Goal: Communication & Community: Answer question/provide support

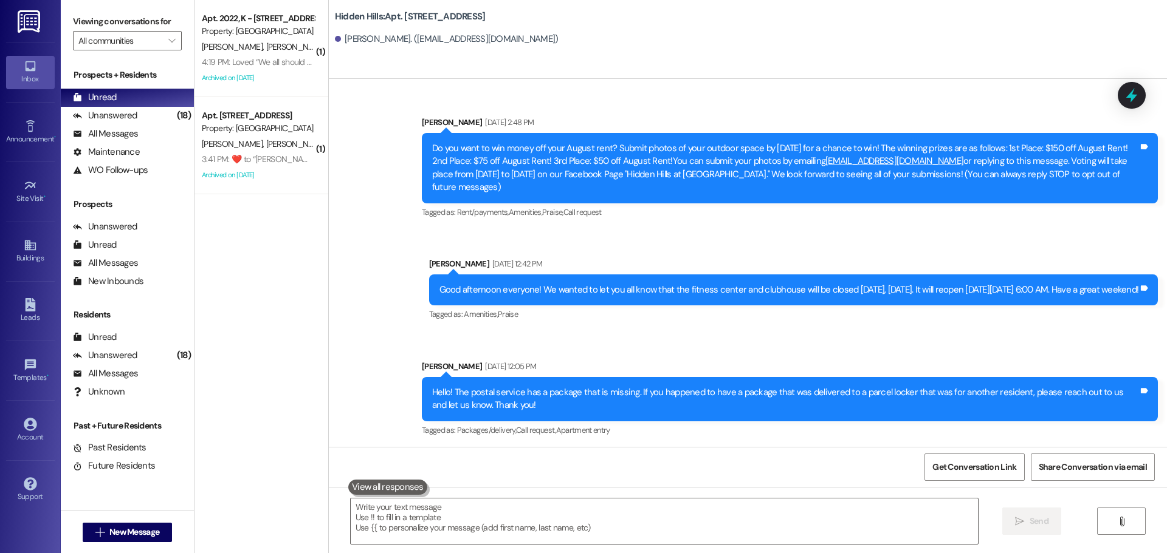
scroll to position [15525, 0]
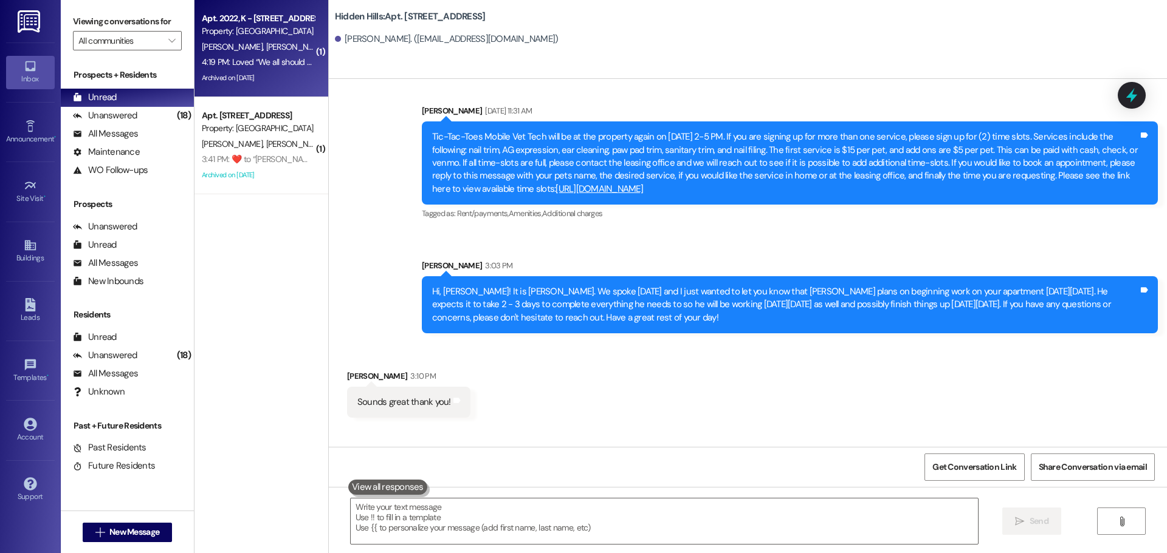
click at [210, 43] on span "[PERSON_NAME]" at bounding box center [234, 46] width 64 height 11
type textarea "Fetching suggested responses. Please feel free to read through the conversation…"
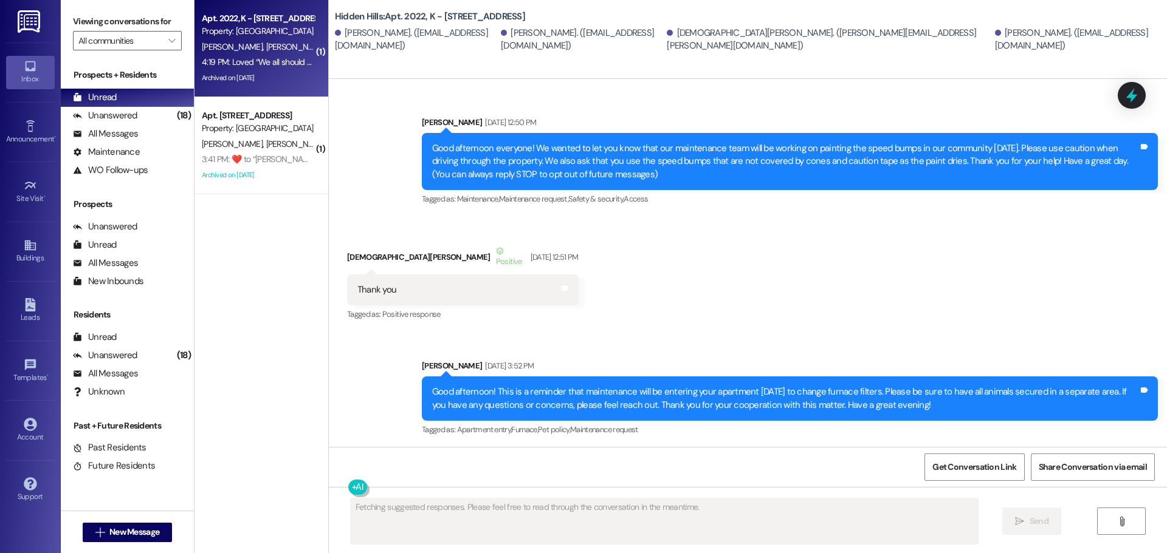
type textarea "Fetching suggested responses. Please feel free to read through the conversation…"
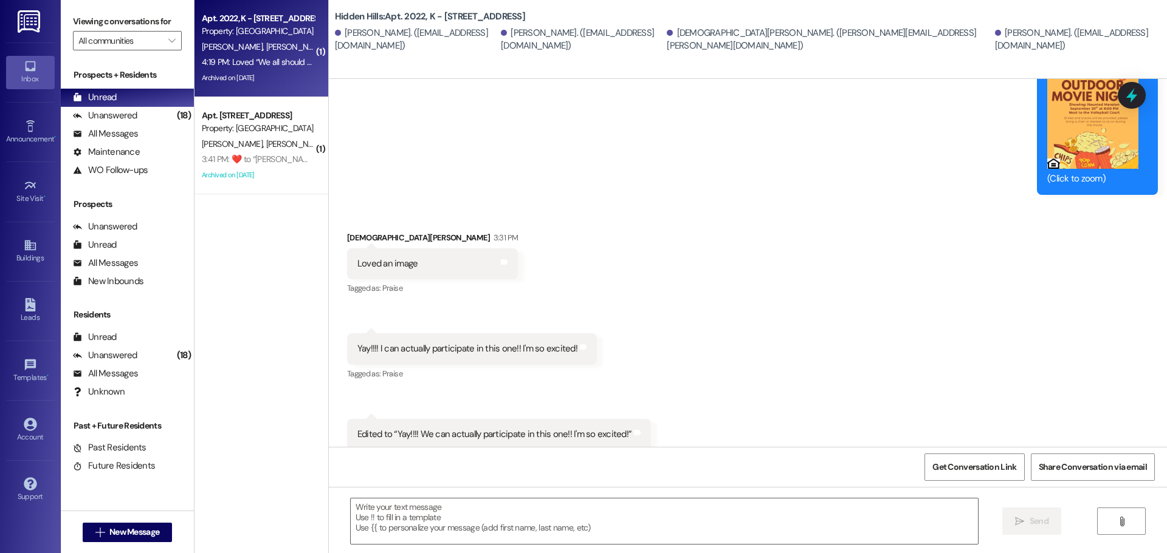
scroll to position [33307, 0]
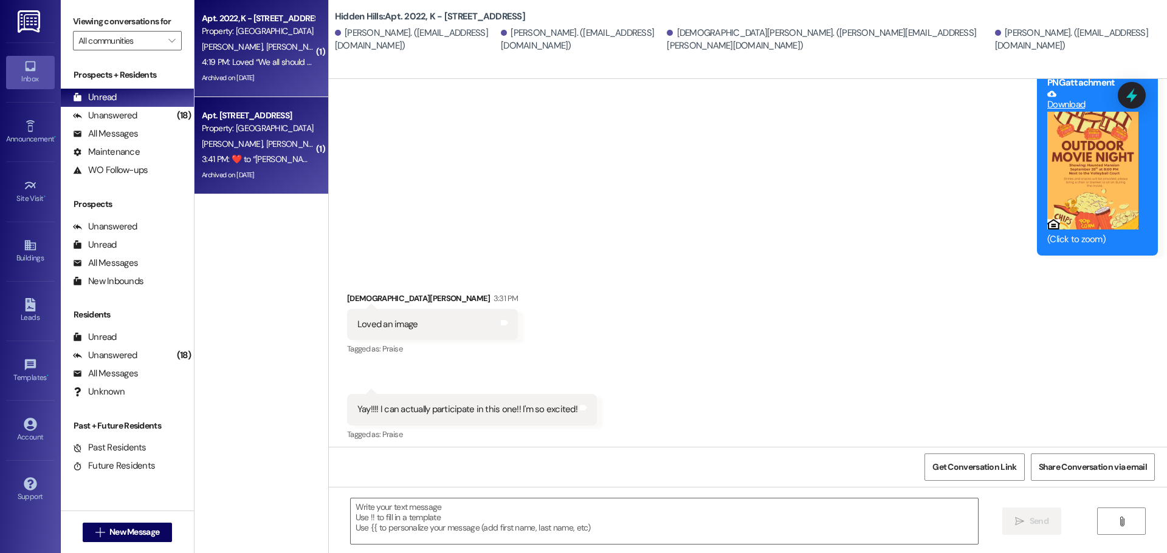
click at [266, 140] on span "[PERSON_NAME]" at bounding box center [296, 144] width 61 height 11
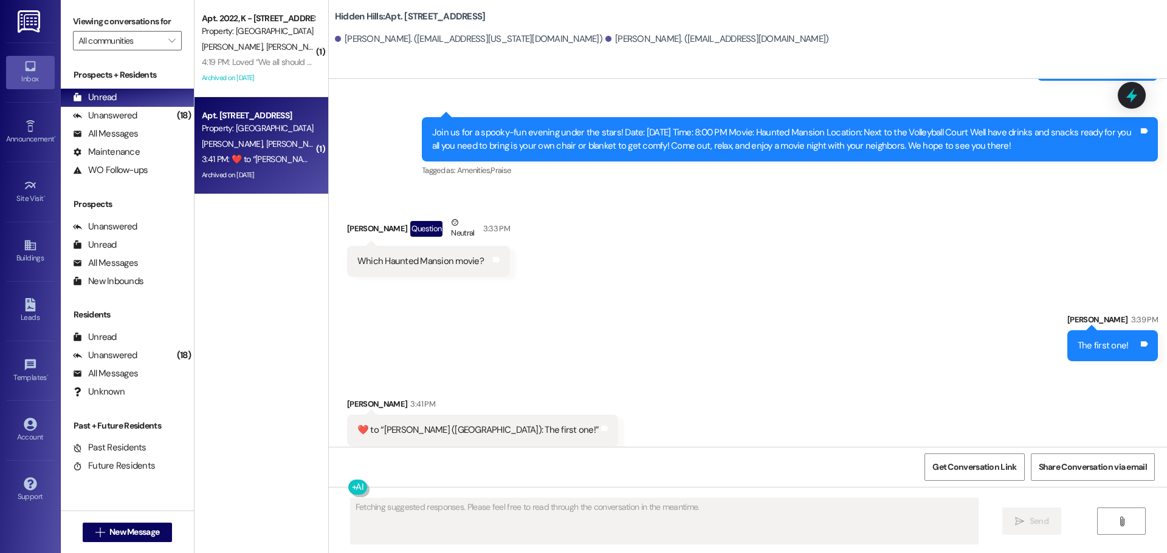
scroll to position [20670, 0]
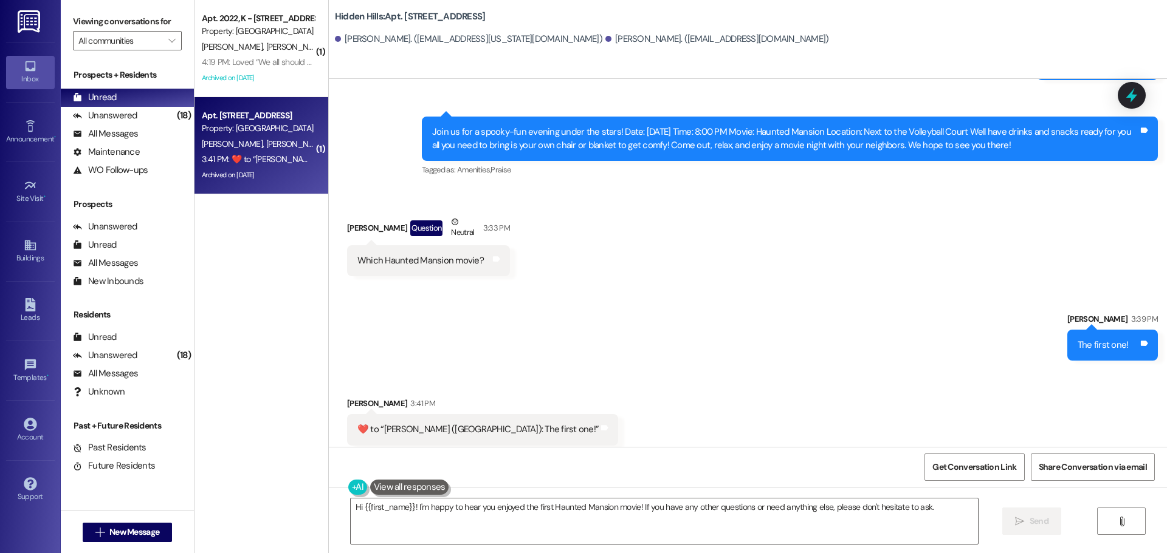
type textarea "Hi {{first_name}}! I'm happy to hear you enjoyed the first Haunted Mansion movi…"
click at [123, 111] on div "Unanswered" at bounding box center [105, 115] width 64 height 13
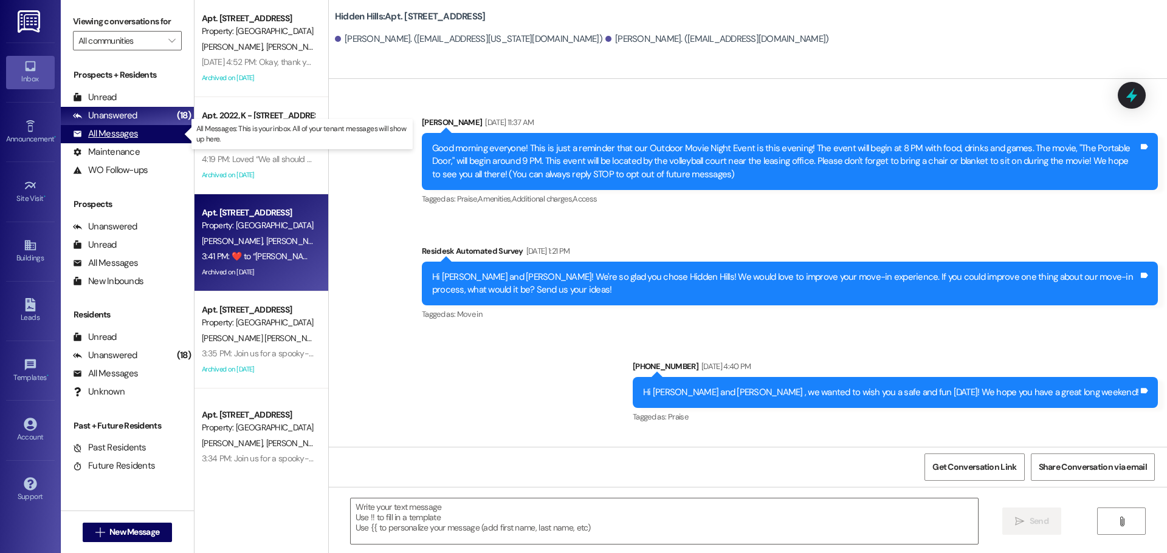
type textarea "Fetching suggested responses. Please feel free to read through the conversation…"
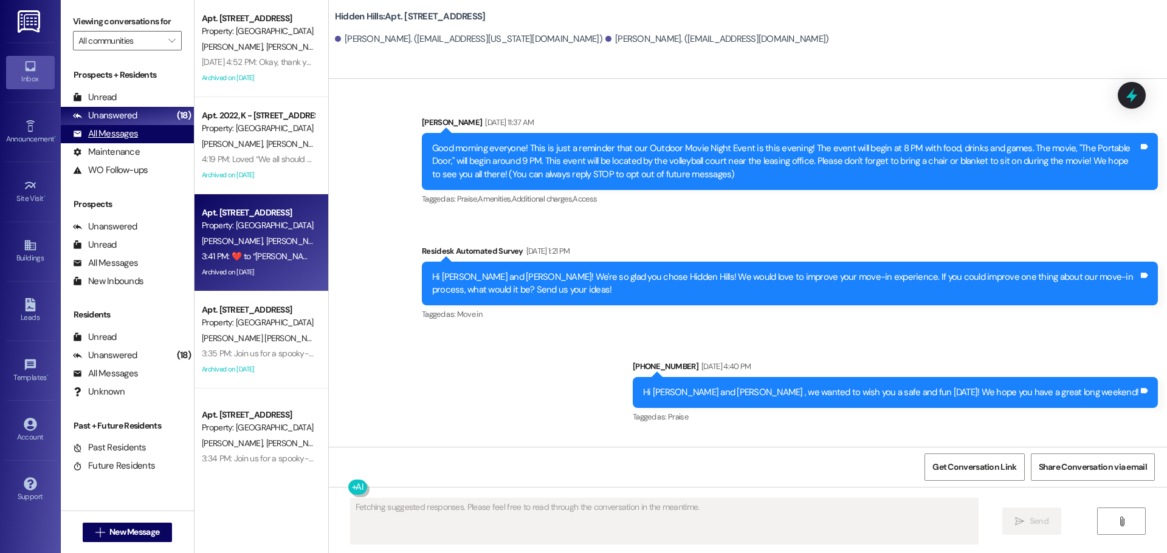
scroll to position [20670, 0]
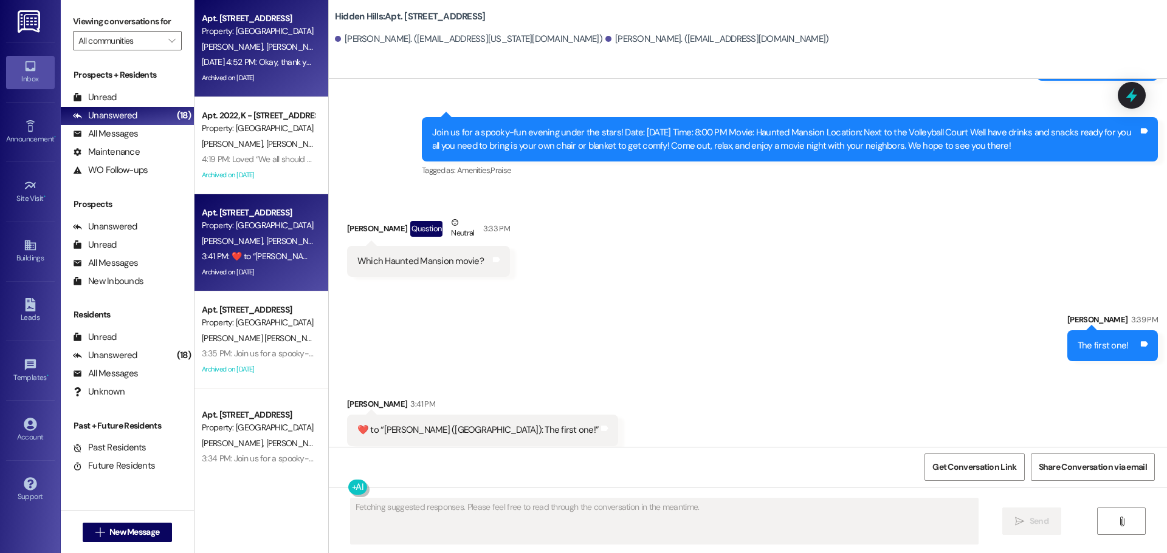
click at [266, 46] on span "[PERSON_NAME]" at bounding box center [296, 46] width 61 height 11
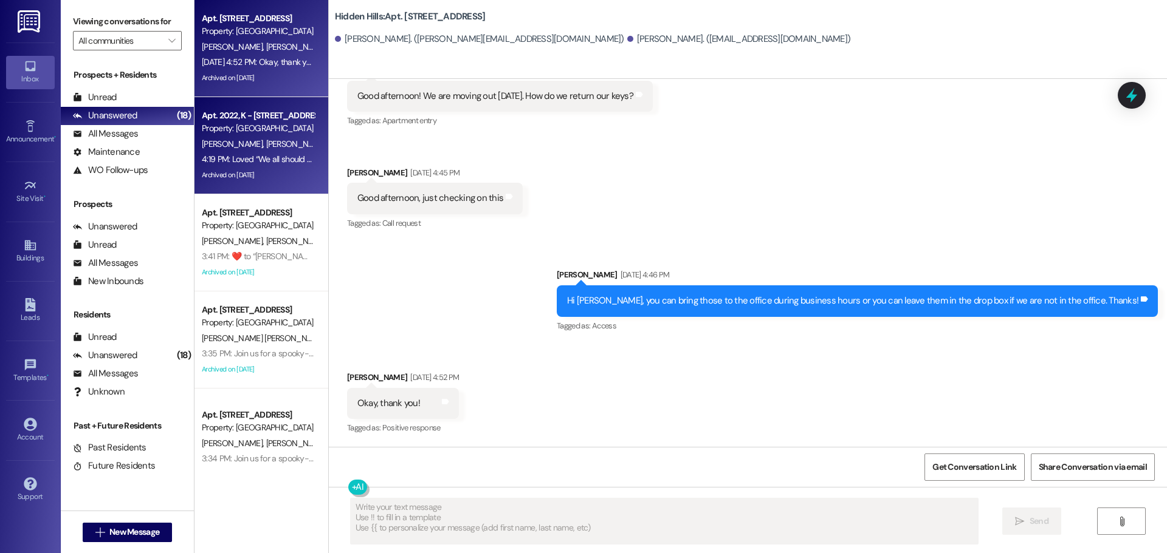
scroll to position [19529, 0]
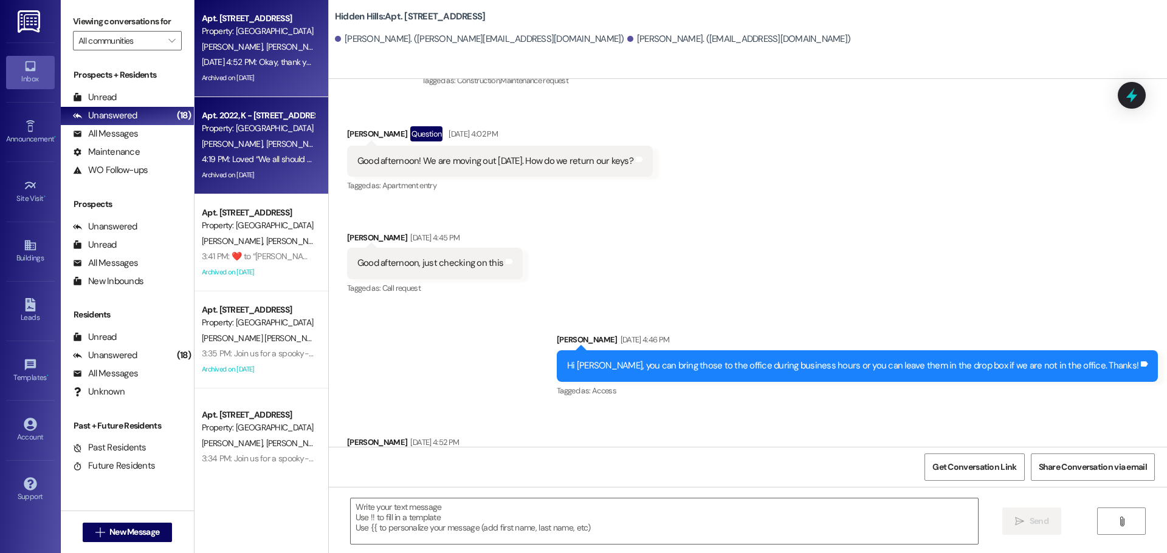
click at [250, 132] on div "Property: [GEOGRAPHIC_DATA]" at bounding box center [258, 128] width 112 height 13
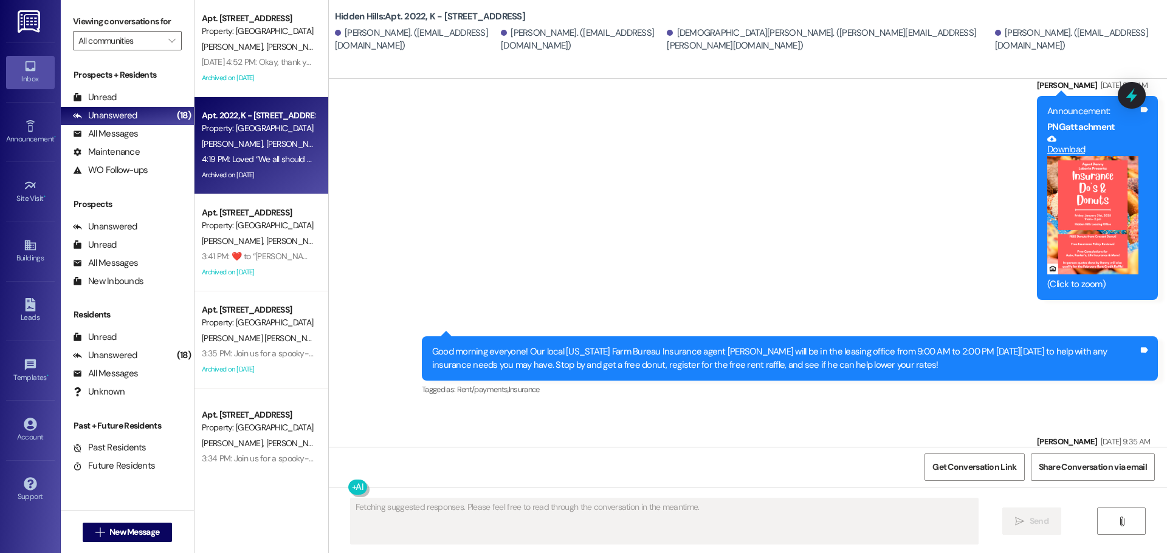
scroll to position [33792, 0]
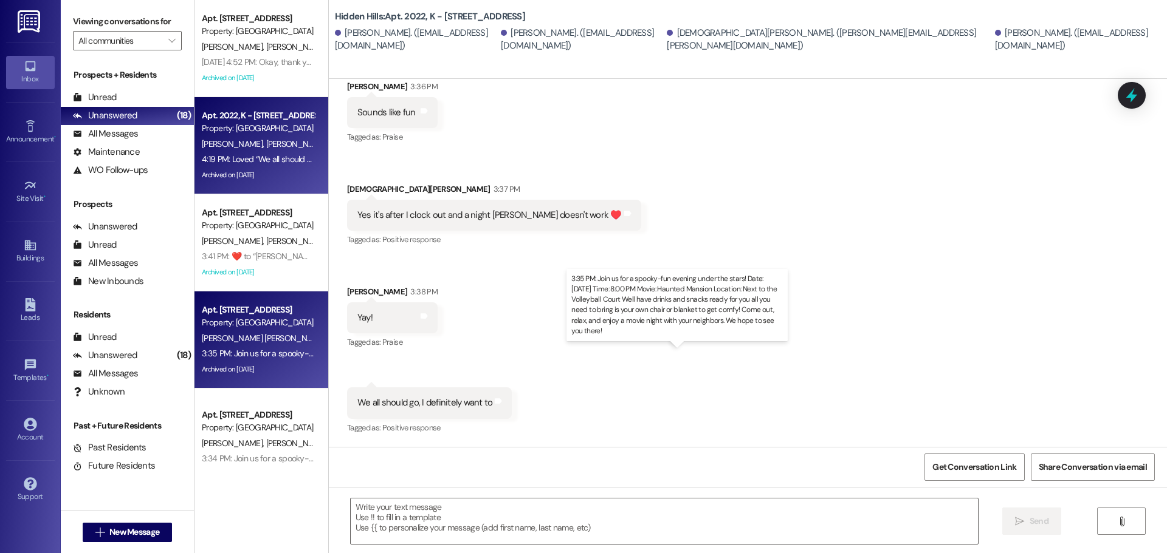
click at [250, 353] on div "3:35 PM: Join us for a spooky-fun evening under the stars! Date: [DATE] Time: 8…" at bounding box center [806, 353] width 1208 height 11
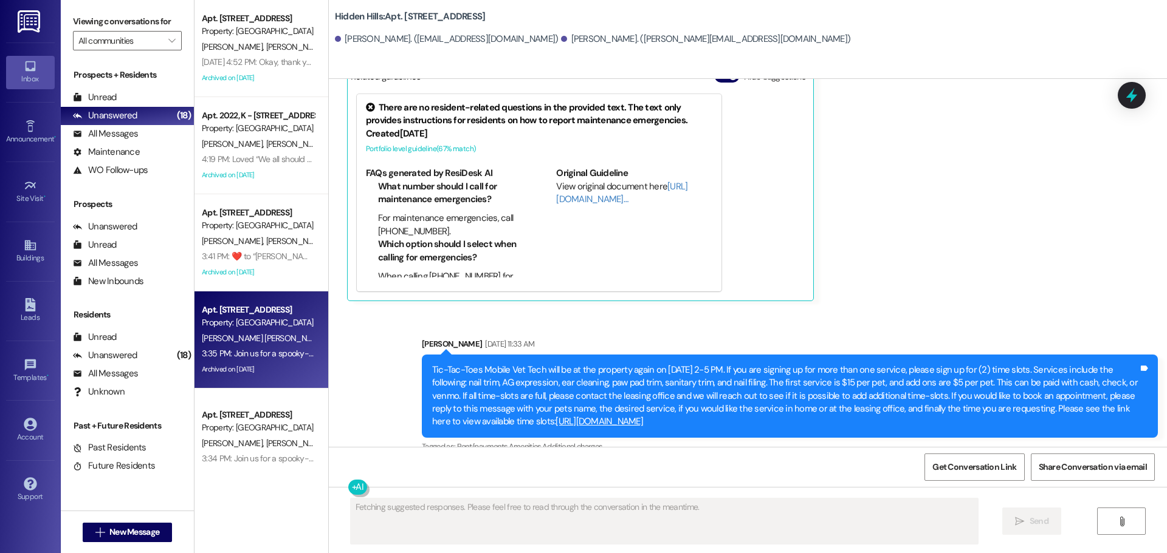
scroll to position [9221, 0]
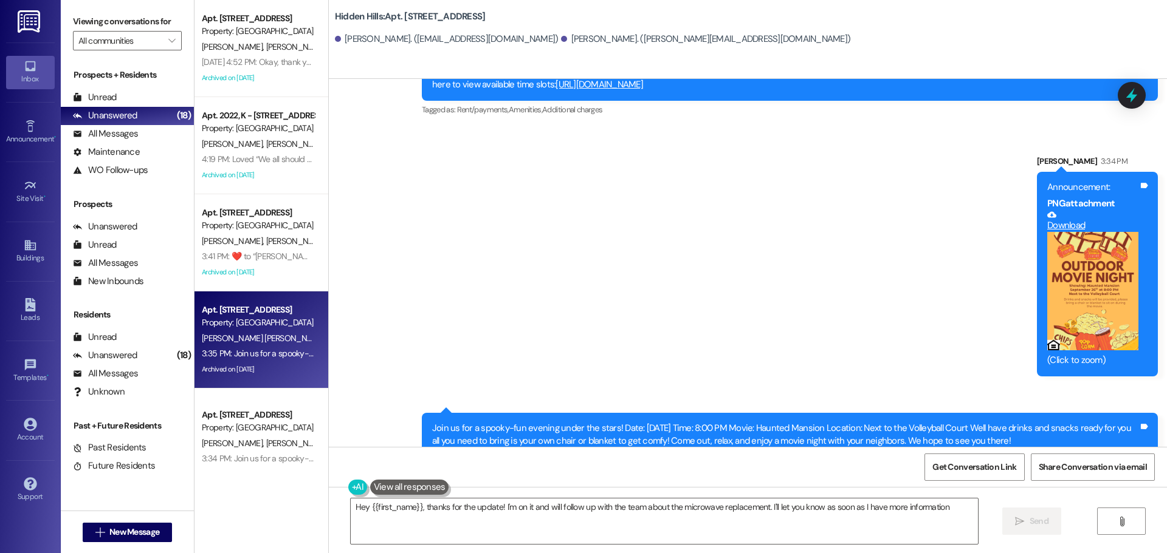
type textarea "Hey {{first_name}}, thanks for the update! I'm on it and will follow up with th…"
click at [122, 126] on div "All Messages (undefined)" at bounding box center [127, 134] width 133 height 18
